Goal: Task Accomplishment & Management: Manage account settings

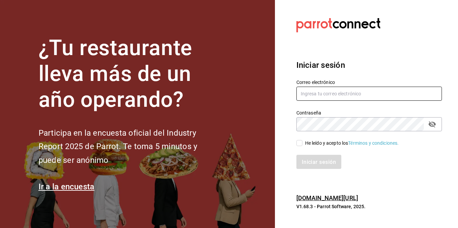
click at [338, 94] on input "text" at bounding box center [369, 94] width 146 height 14
type input "luiscansecobrant@gmail.com"
click at [299, 145] on input "He leído y acepto los Términos y condiciones." at bounding box center [299, 143] width 6 height 6
checkbox input "true"
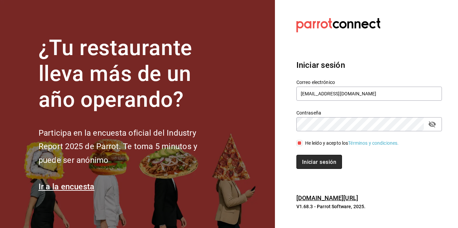
click at [309, 156] on button "Iniciar sesión" at bounding box center [319, 162] width 46 height 14
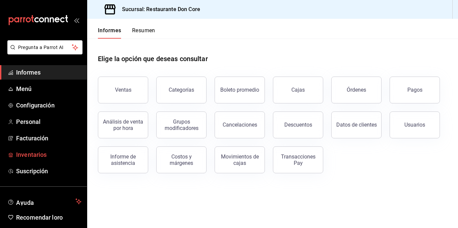
click at [34, 152] on font "Inventarios" at bounding box center [31, 154] width 31 height 7
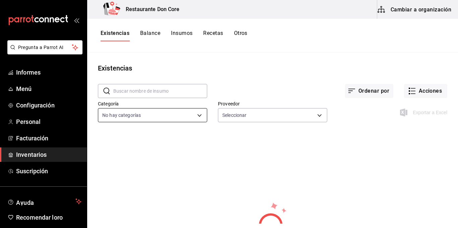
click at [198, 118] on body "Pregunta a Parrot AI Informes Menú Configuración Personal Facturación Inventari…" at bounding box center [229, 111] width 458 height 223
click at [115, 145] on li "Ver todo" at bounding box center [151, 139] width 107 height 18
click at [130, 138] on font "Ver todo" at bounding box center [127, 138] width 18 height 5
click at [120, 139] on font "Ver todo" at bounding box center [127, 138] width 18 height 5
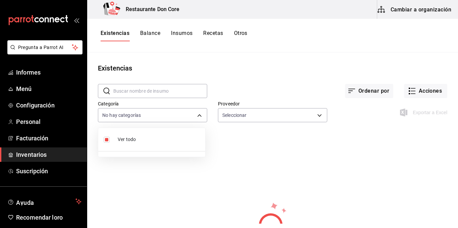
click at [120, 139] on font "Ver todo" at bounding box center [127, 138] width 18 height 5
drag, startPoint x: 120, startPoint y: 139, endPoint x: 138, endPoint y: 139, distance: 18.4
click at [138, 139] on span "Ver todo" at bounding box center [159, 139] width 82 height 7
click at [309, 116] on div at bounding box center [229, 114] width 458 height 228
click at [316, 119] on body "Pregunta a Parrot AI Informes Menú Configuración Personal Facturación Inventari…" at bounding box center [229, 111] width 458 height 223
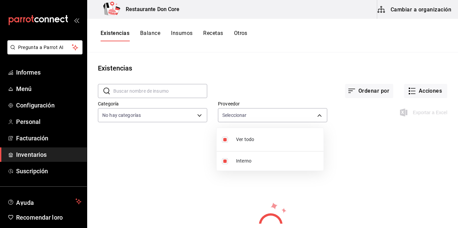
click at [254, 163] on span "Interno" at bounding box center [277, 160] width 82 height 7
checkbox input "false"
click at [278, 66] on div at bounding box center [229, 114] width 458 height 228
click at [149, 32] on font "Balance" at bounding box center [150, 33] width 20 height 6
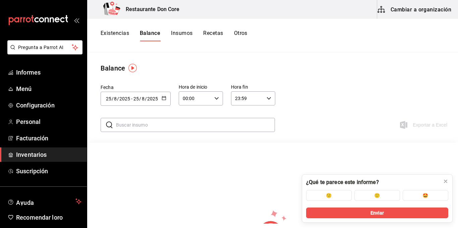
click at [178, 31] on font "Insumos" at bounding box center [181, 33] width 21 height 6
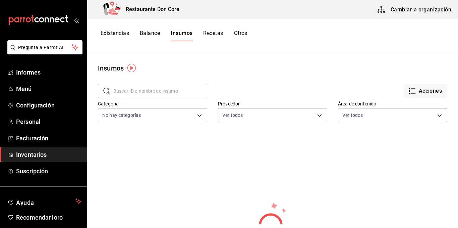
click at [217, 34] on font "Recetas" at bounding box center [213, 33] width 20 height 6
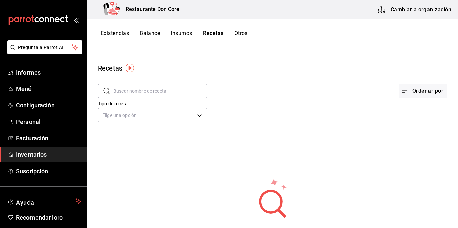
click at [241, 33] on font "Otros" at bounding box center [240, 33] width 13 height 6
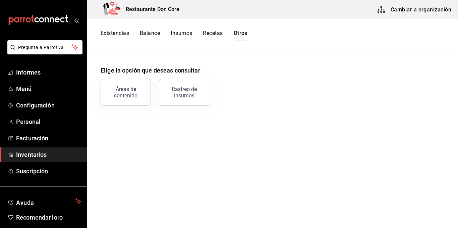
click at [114, 31] on font "Existencias" at bounding box center [115, 33] width 28 height 6
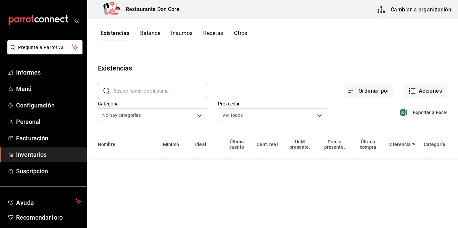
click at [114, 31] on font "Existencias" at bounding box center [115, 33] width 29 height 6
